Goal: Task Accomplishment & Management: Use online tool/utility

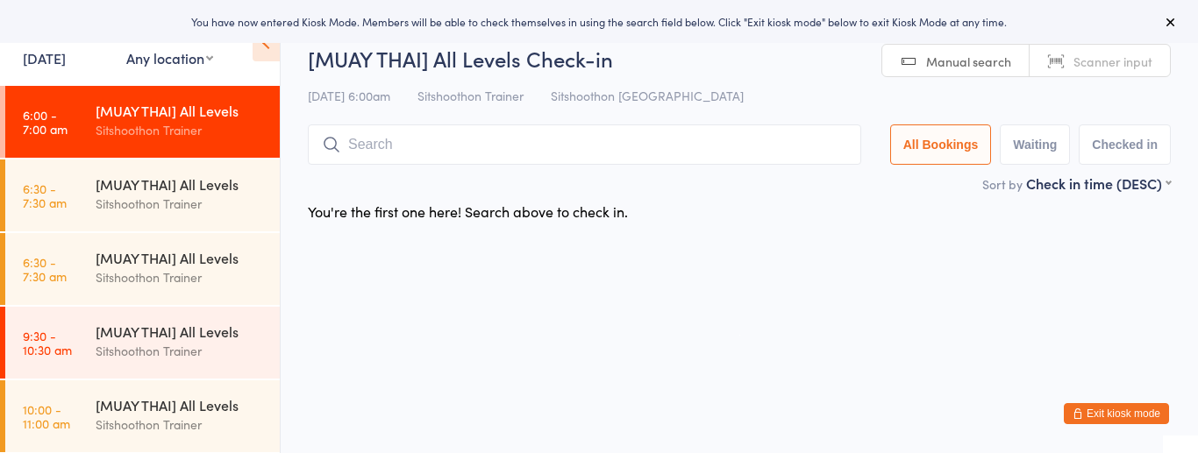
click at [141, 59] on select "Any location ST Martial Arts Arncliffe [GEOGRAPHIC_DATA] [GEOGRAPHIC_DATA]" at bounding box center [169, 57] width 87 height 19
select select "2"
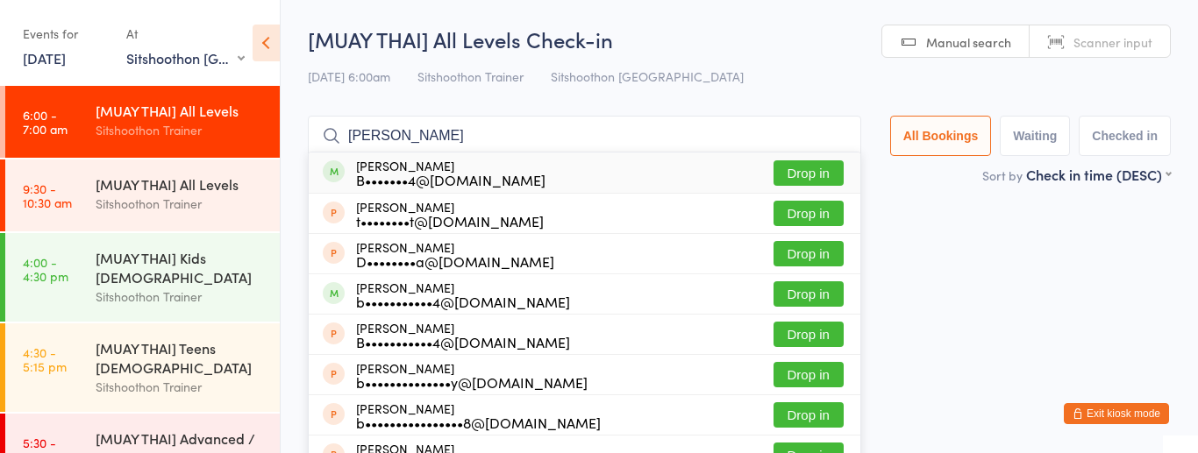
type input "[PERSON_NAME]"
click at [787, 180] on button "Drop in" at bounding box center [808, 172] width 70 height 25
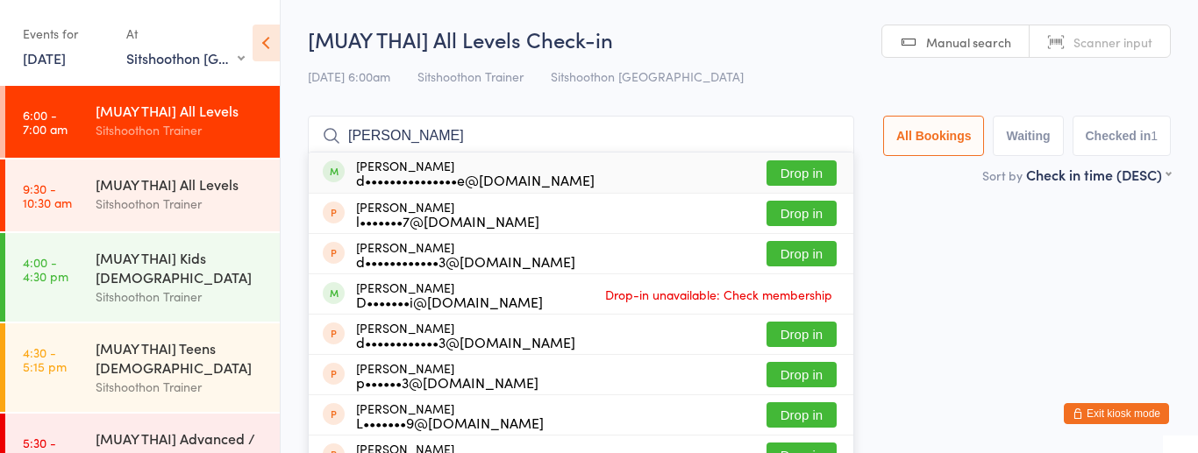
type input "[PERSON_NAME]"
click at [793, 175] on button "Drop in" at bounding box center [801, 172] width 70 height 25
